Goal: Task Accomplishment & Management: Use online tool/utility

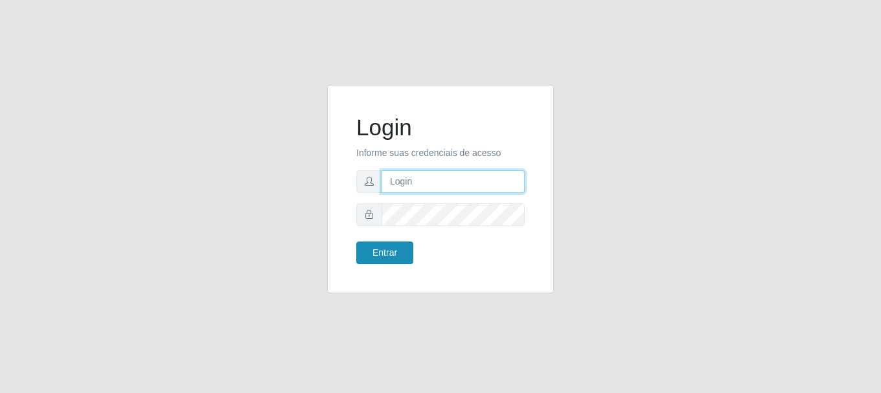
type input "vambertoCD@redecompras"
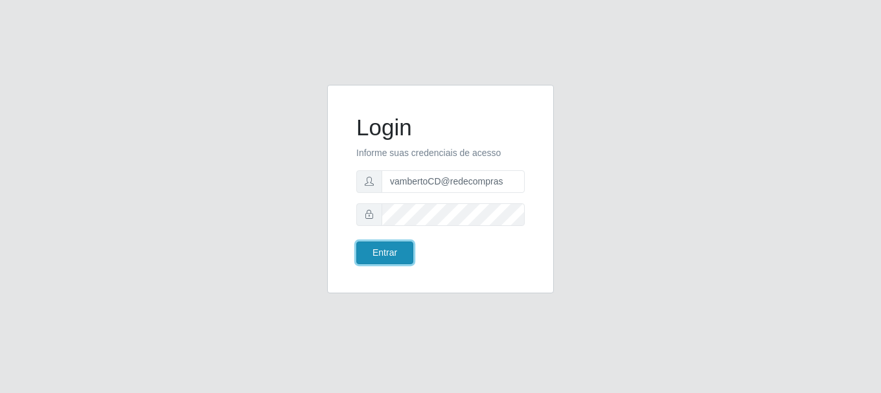
click at [371, 260] on button "Entrar" at bounding box center [384, 253] width 57 height 23
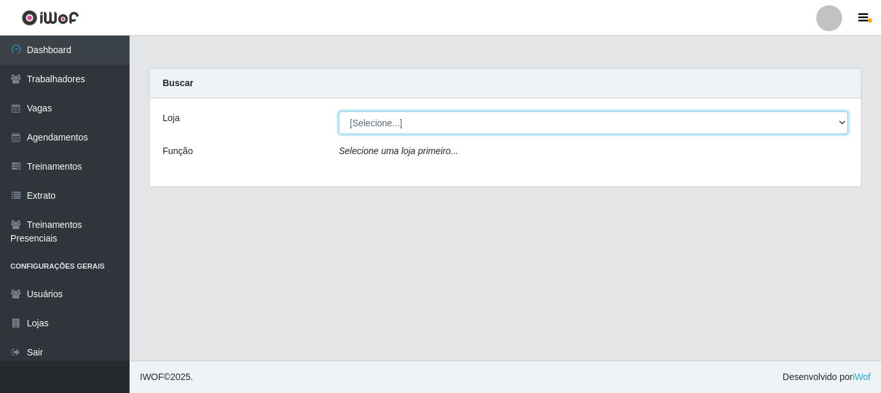
click at [486, 128] on select "[Selecione...] Rede Compras - CD Logistica" at bounding box center [593, 122] width 509 height 23
select select "429"
click at [339, 111] on select "[Selecione...] Rede Compras - CD Logistica" at bounding box center [593, 122] width 509 height 23
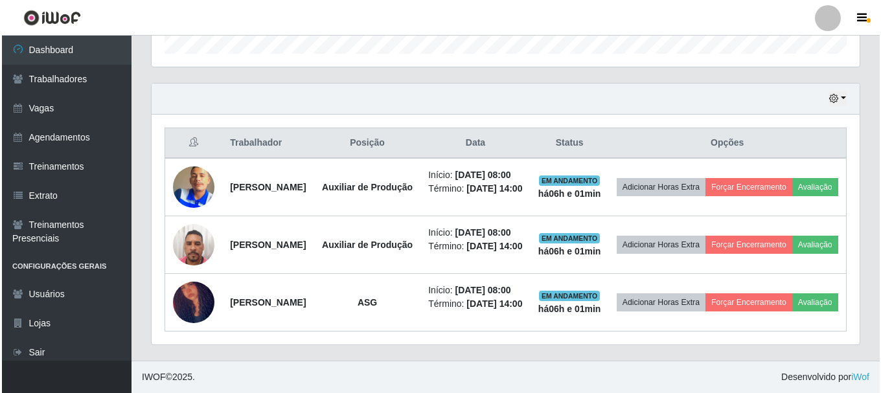
scroll to position [479, 0]
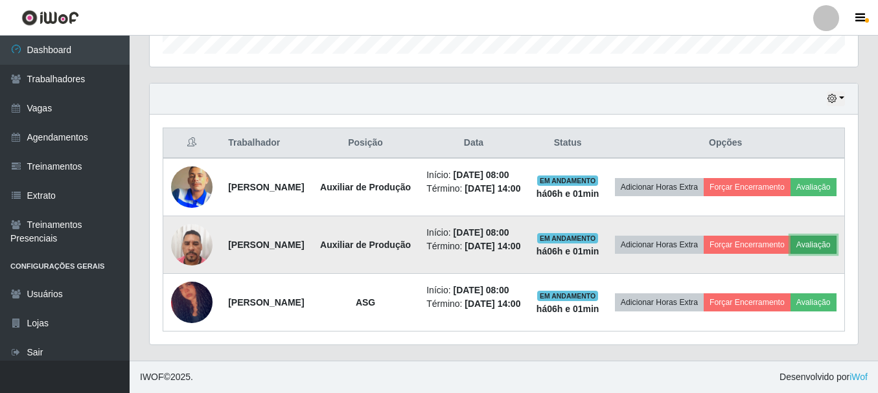
click at [790, 236] on button "Avaliação" at bounding box center [813, 245] width 46 height 18
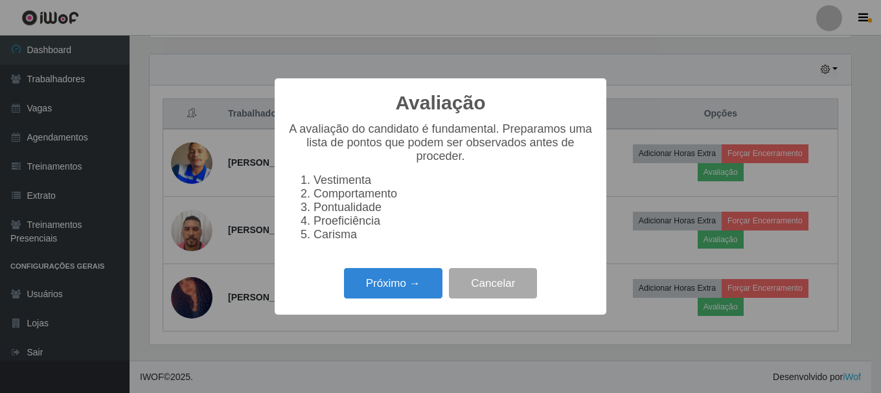
scroll to position [269, 702]
click at [434, 290] on button "Próximo →" at bounding box center [393, 283] width 98 height 30
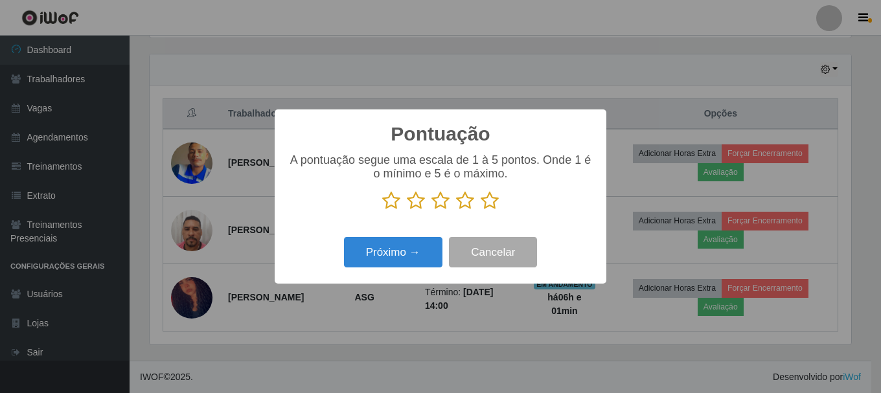
click at [489, 208] on icon at bounding box center [490, 200] width 18 height 19
click at [481, 211] on input "radio" at bounding box center [481, 211] width 0 height 0
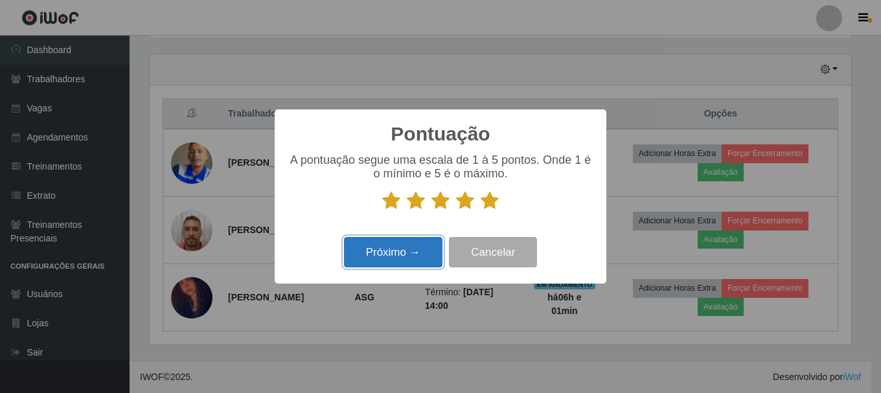
click at [361, 254] on button "Próximo →" at bounding box center [393, 252] width 98 height 30
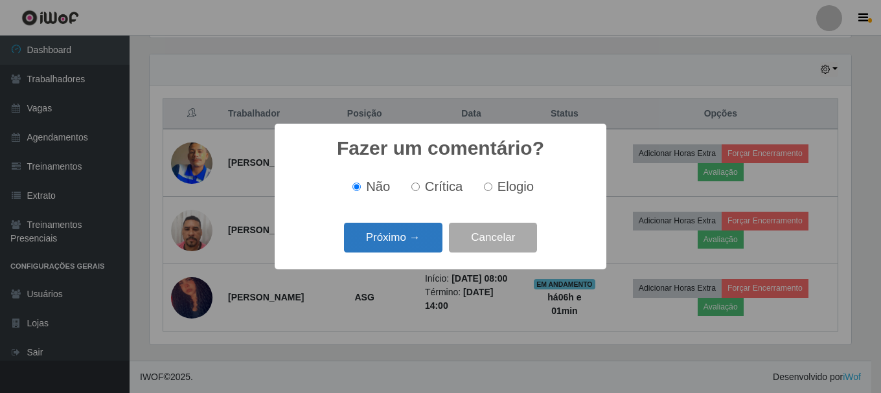
click at [381, 243] on button "Próximo →" at bounding box center [393, 238] width 98 height 30
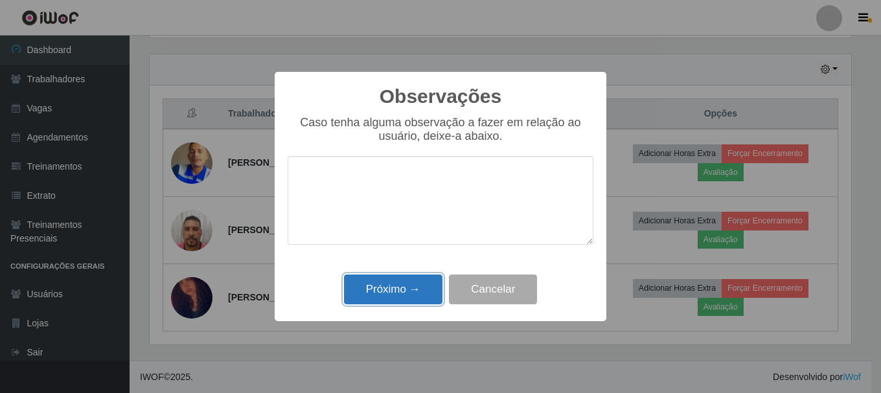
click at [405, 282] on button "Próximo →" at bounding box center [393, 290] width 98 height 30
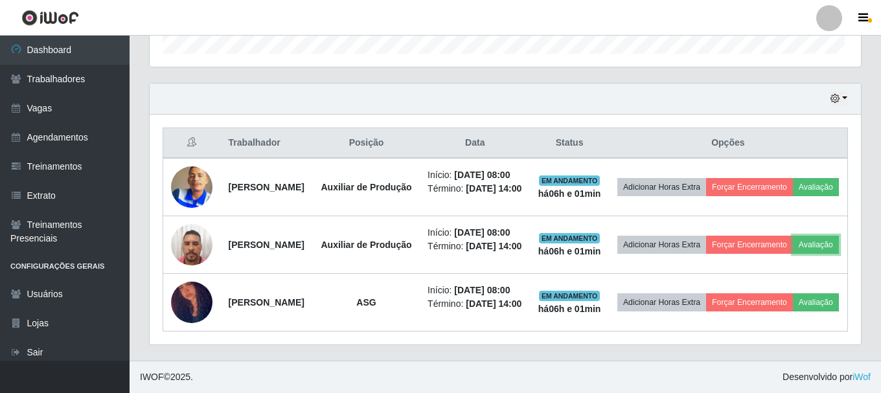
scroll to position [269, 708]
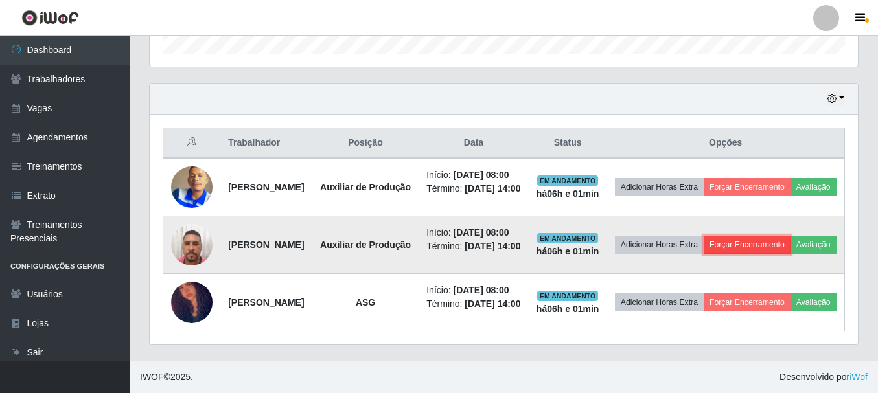
click at [790, 236] on button "Forçar Encerramento" at bounding box center [746, 245] width 87 height 18
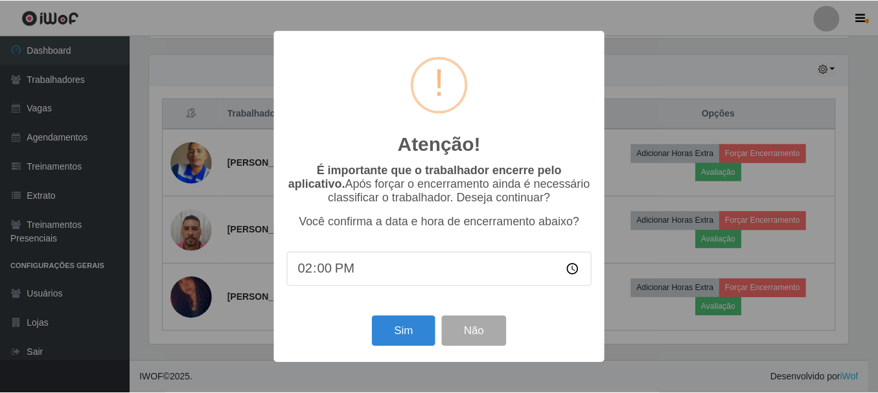
scroll to position [269, 702]
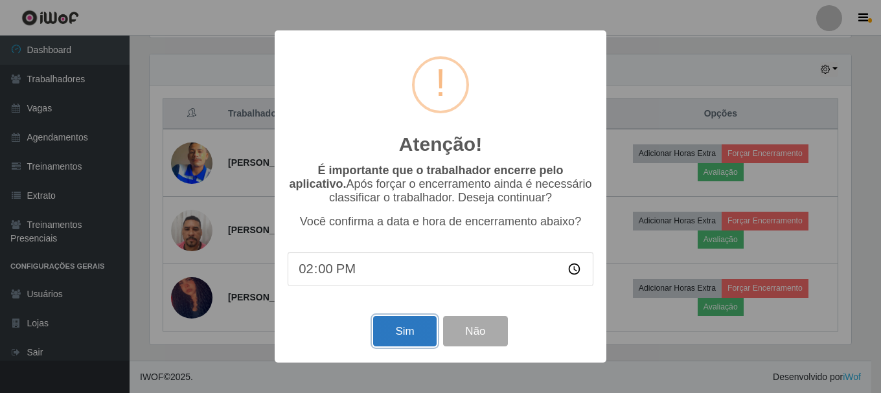
click at [409, 332] on button "Sim" at bounding box center [404, 331] width 63 height 30
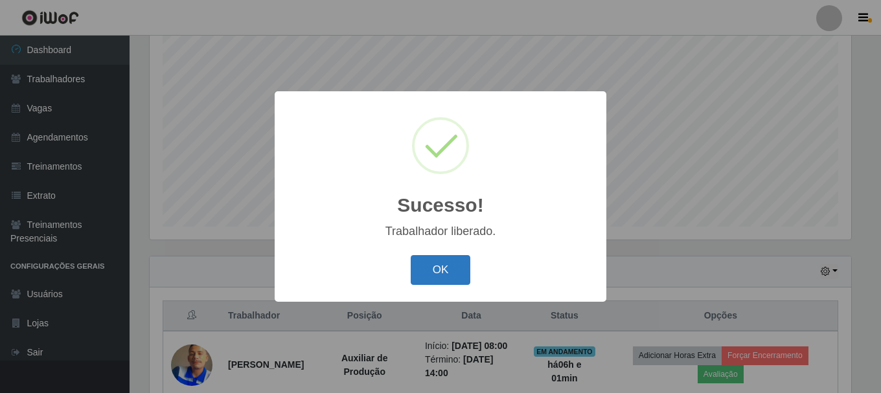
click at [451, 268] on button "OK" at bounding box center [441, 270] width 60 height 30
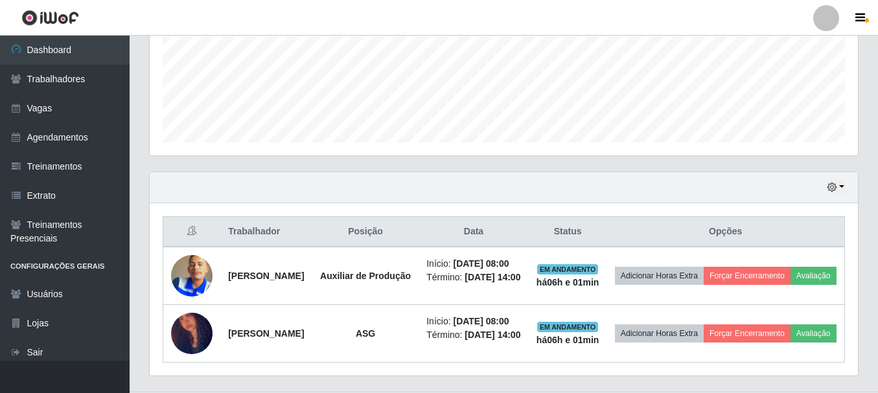
scroll to position [398, 0]
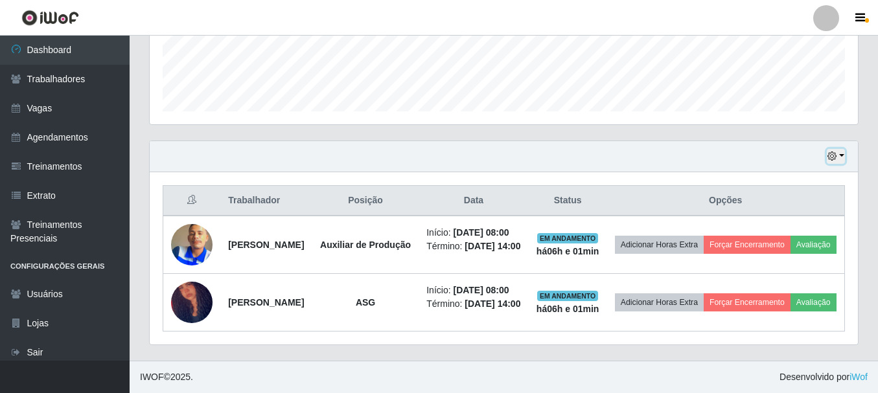
click at [841, 149] on button "button" at bounding box center [836, 156] width 18 height 15
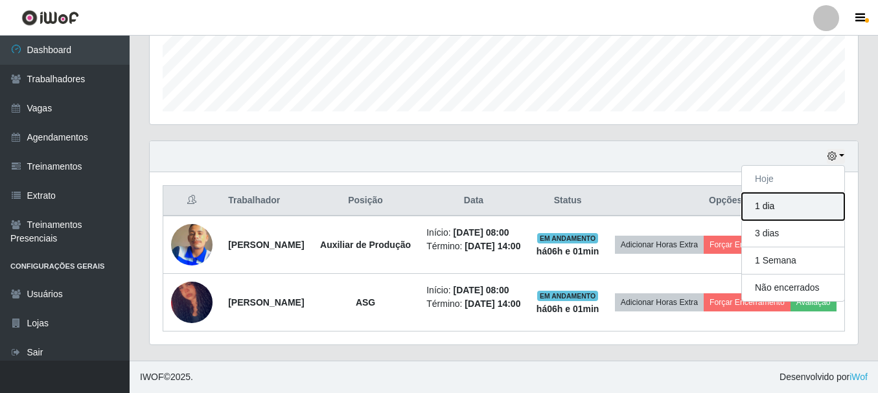
click at [795, 193] on button "1 dia" at bounding box center [793, 206] width 102 height 27
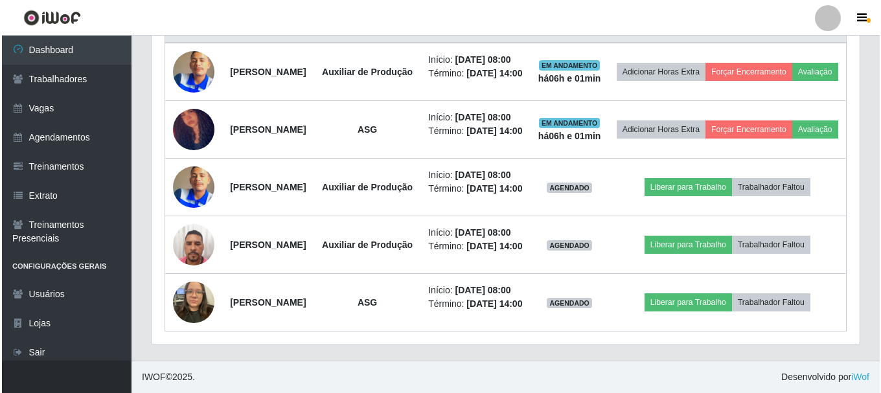
scroll to position [641, 0]
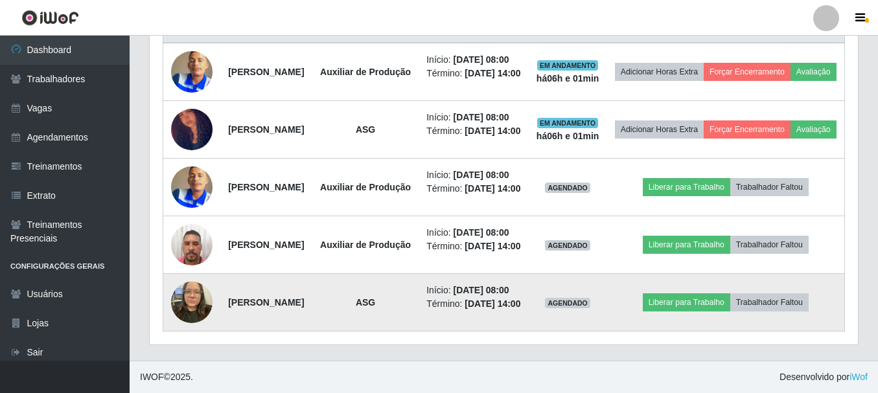
click at [200, 289] on img at bounding box center [191, 302] width 41 height 55
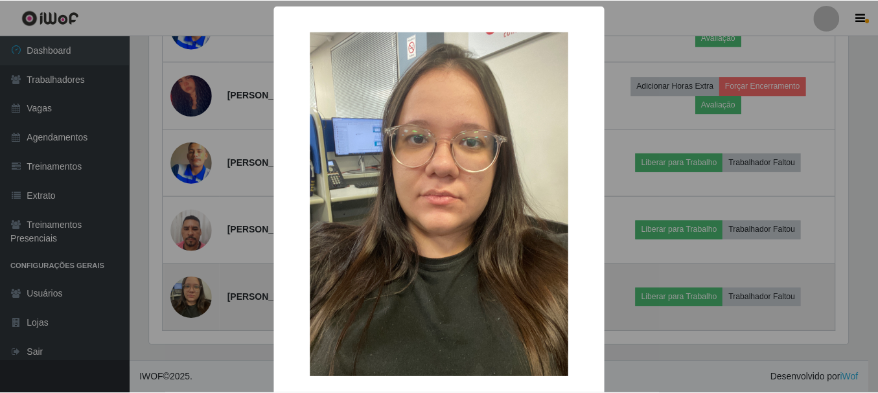
scroll to position [269, 702]
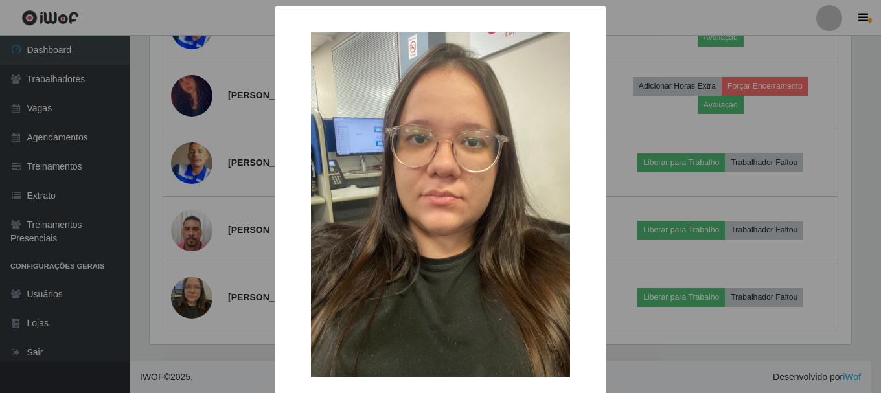
click at [634, 194] on div "× OK Cancel" at bounding box center [440, 196] width 881 height 393
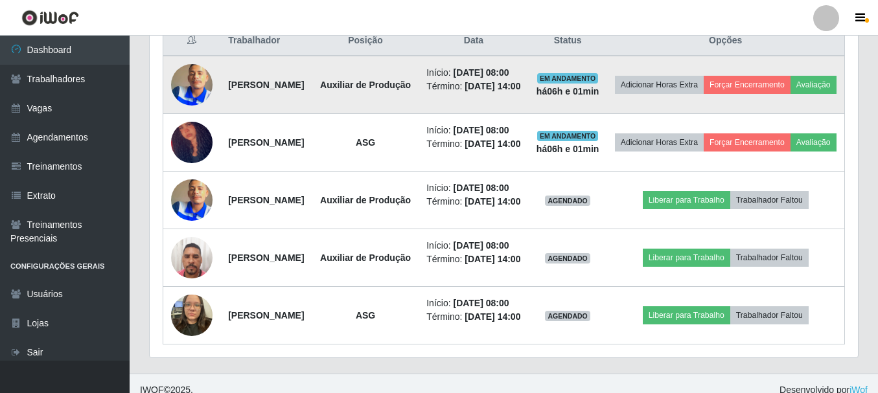
scroll to position [447, 0]
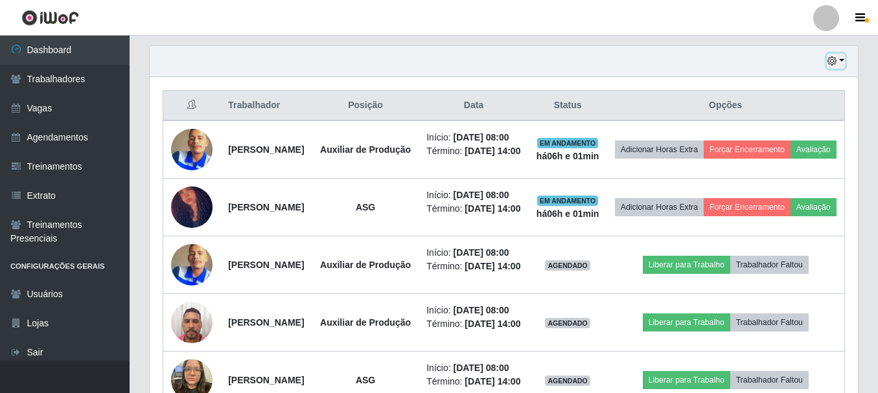
click at [839, 59] on button "button" at bounding box center [836, 61] width 18 height 15
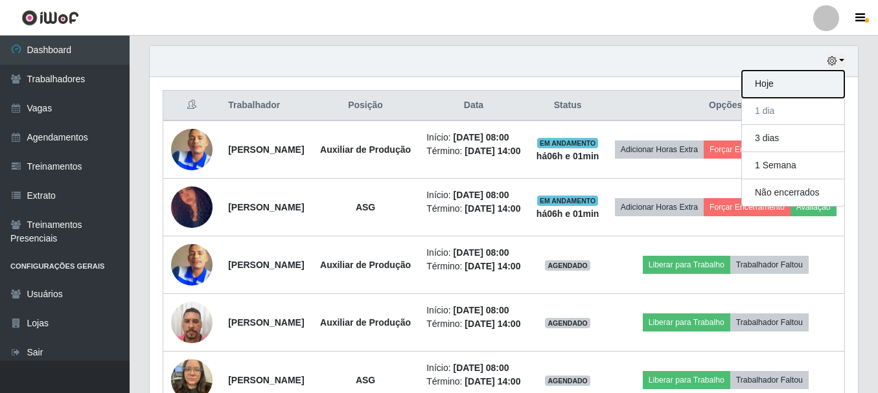
click at [783, 87] on button "Hoje" at bounding box center [793, 84] width 102 height 27
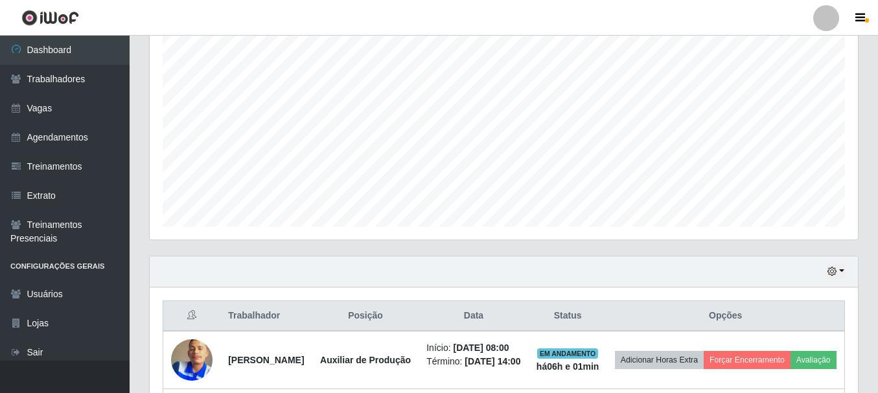
scroll to position [398, 0]
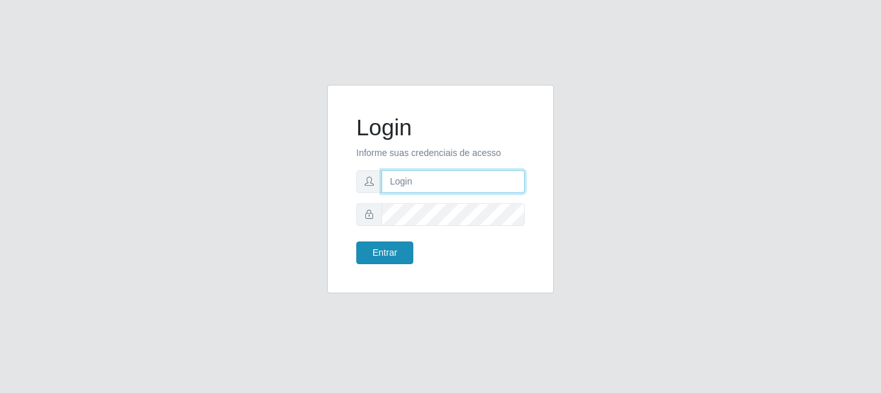
type input "vambertoCD@redecompras"
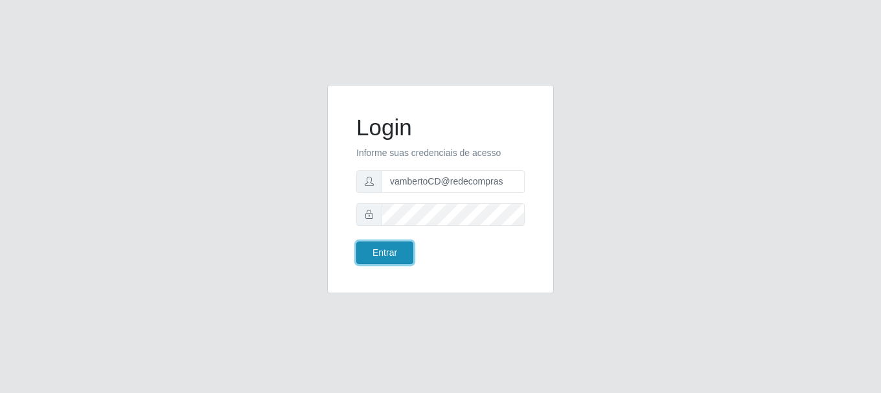
click at [380, 249] on button "Entrar" at bounding box center [384, 253] width 57 height 23
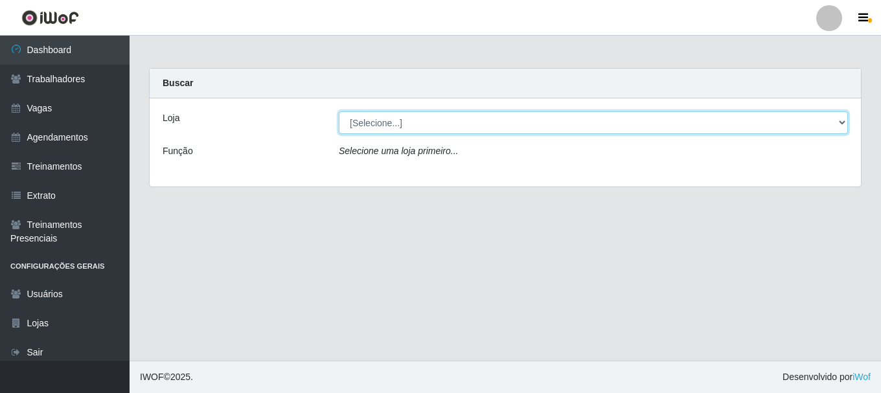
click at [428, 130] on select "[Selecione...] Rede Compras - CD Logistica" at bounding box center [593, 122] width 509 height 23
select select "429"
click at [339, 111] on select "[Selecione...] Rede Compras - CD Logistica" at bounding box center [593, 122] width 509 height 23
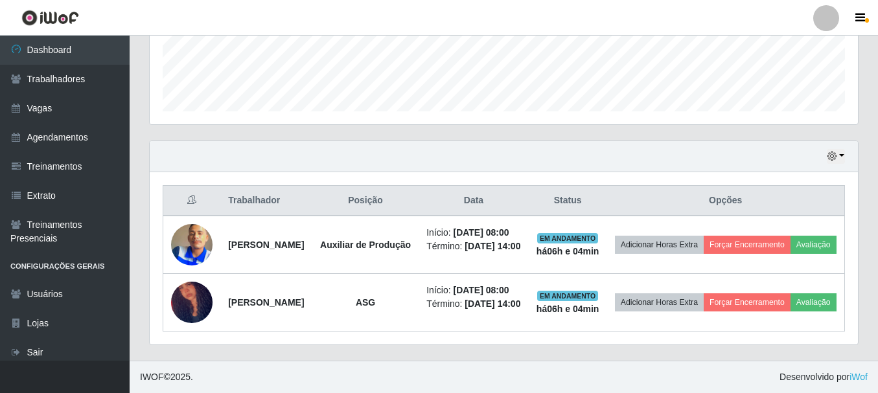
scroll to position [398, 0]
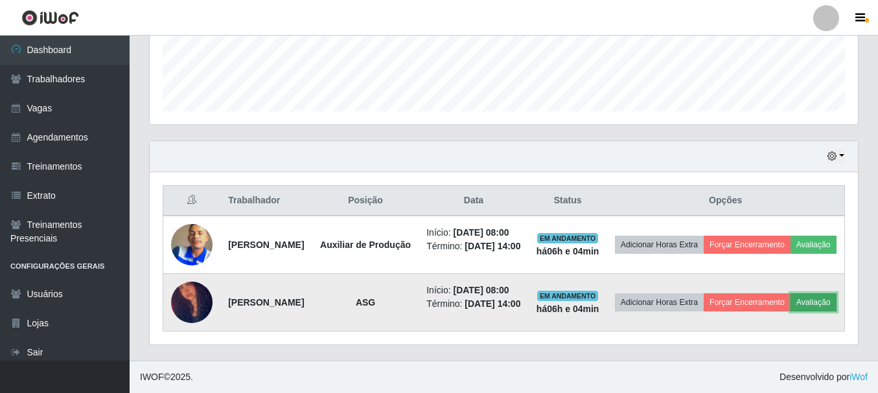
click at [790, 303] on button "Avaliação" at bounding box center [813, 302] width 46 height 18
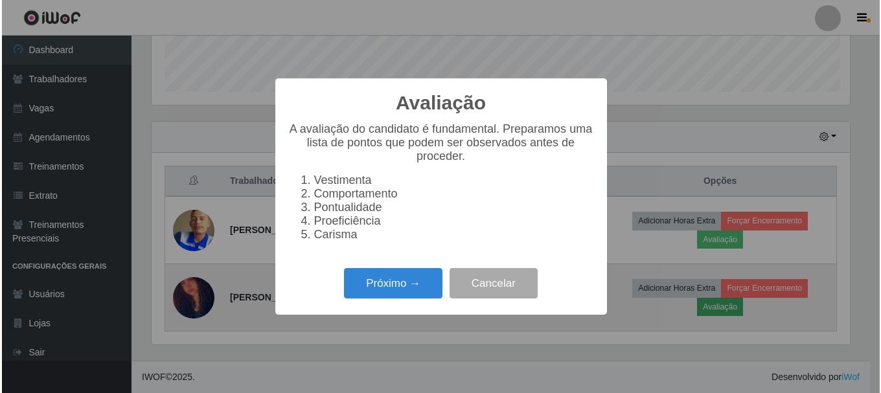
scroll to position [269, 702]
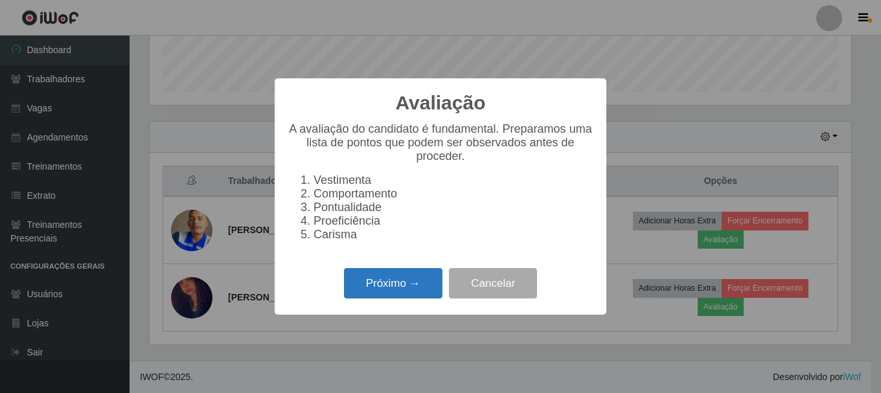
click at [397, 290] on button "Próximo →" at bounding box center [393, 283] width 98 height 30
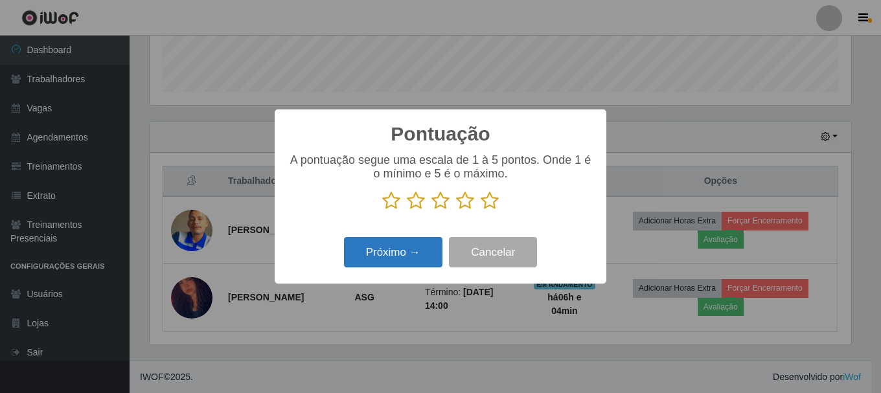
click at [385, 256] on button "Próximo →" at bounding box center [393, 252] width 98 height 30
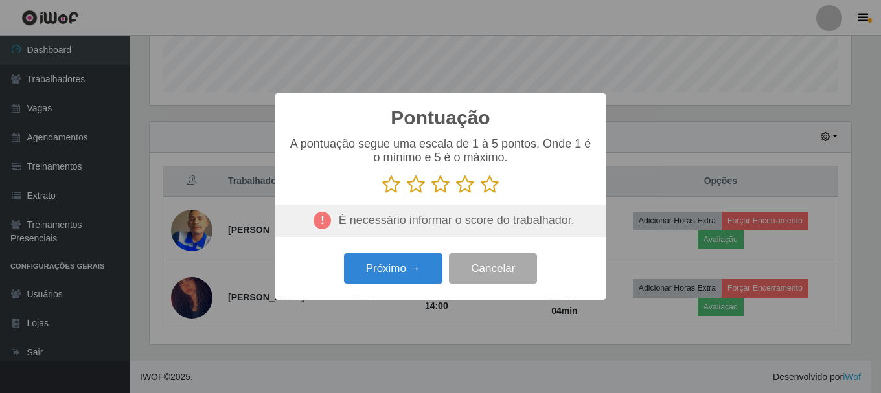
click at [492, 183] on icon at bounding box center [490, 184] width 18 height 19
click at [481, 194] on input "radio" at bounding box center [481, 194] width 0 height 0
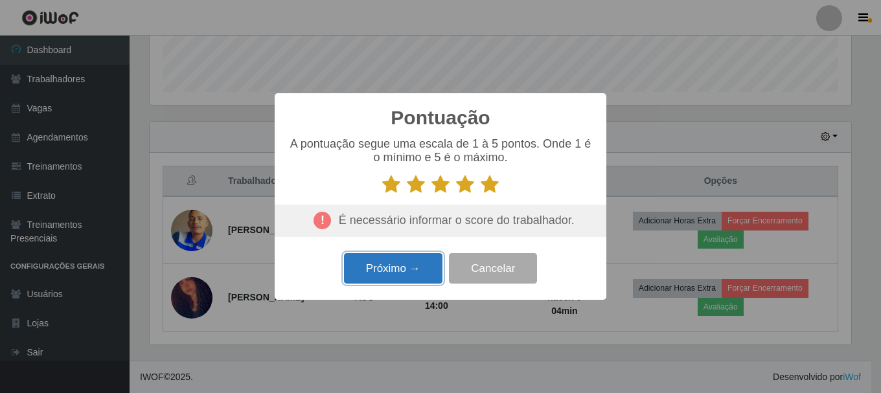
click at [383, 264] on button "Próximo →" at bounding box center [393, 268] width 98 height 30
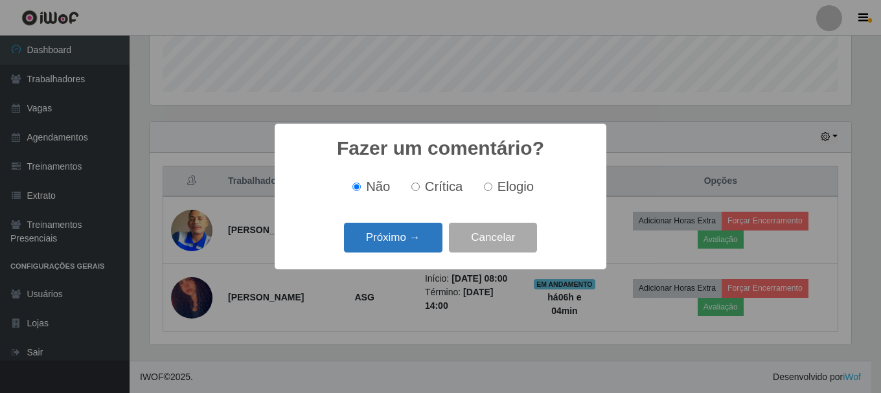
click at [376, 250] on button "Próximo →" at bounding box center [393, 238] width 98 height 30
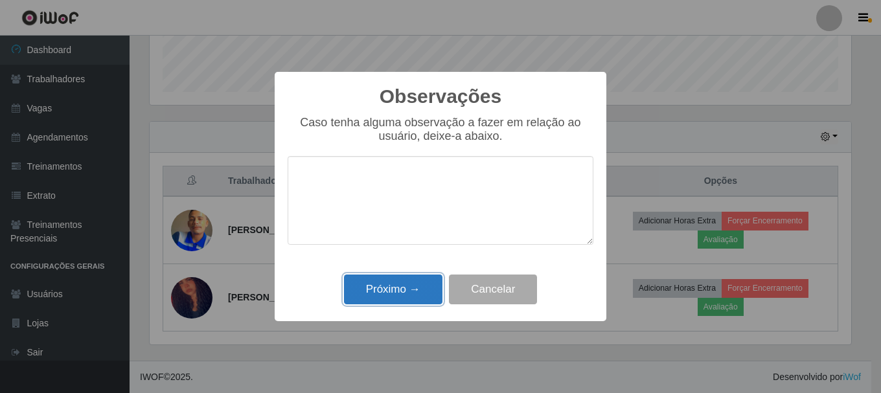
click at [391, 296] on button "Próximo →" at bounding box center [393, 290] width 98 height 30
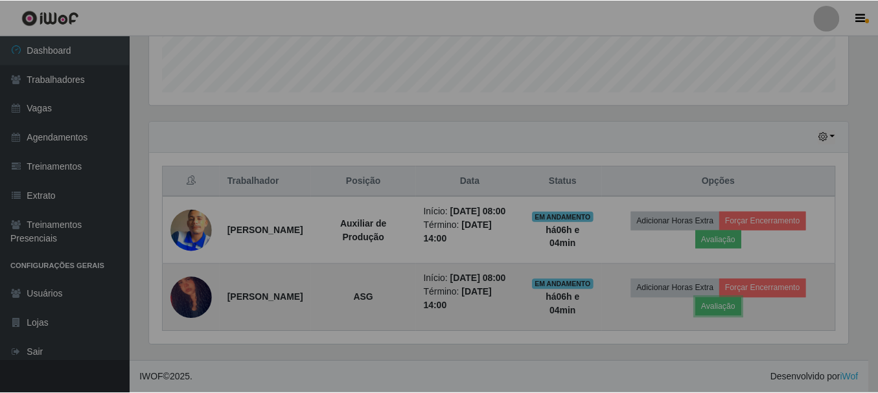
scroll to position [269, 708]
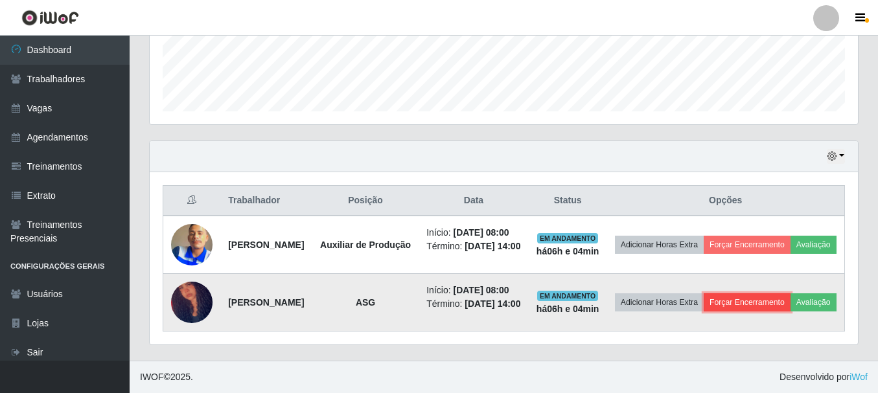
click at [790, 293] on button "Forçar Encerramento" at bounding box center [746, 302] width 87 height 18
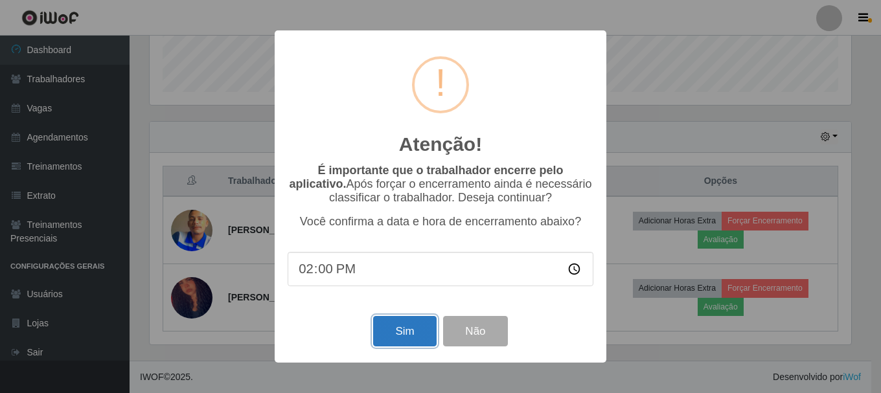
click at [400, 325] on button "Sim" at bounding box center [404, 331] width 63 height 30
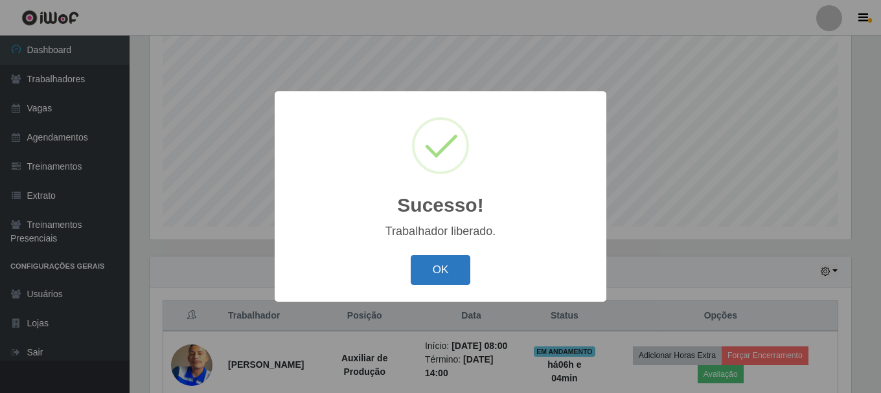
click at [439, 277] on button "OK" at bounding box center [441, 270] width 60 height 30
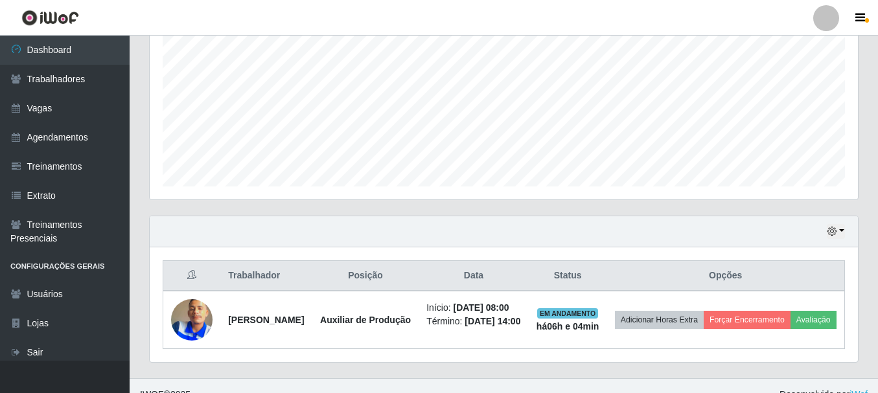
scroll to position [317, 0]
